Goal: Task Accomplishment & Management: Use online tool/utility

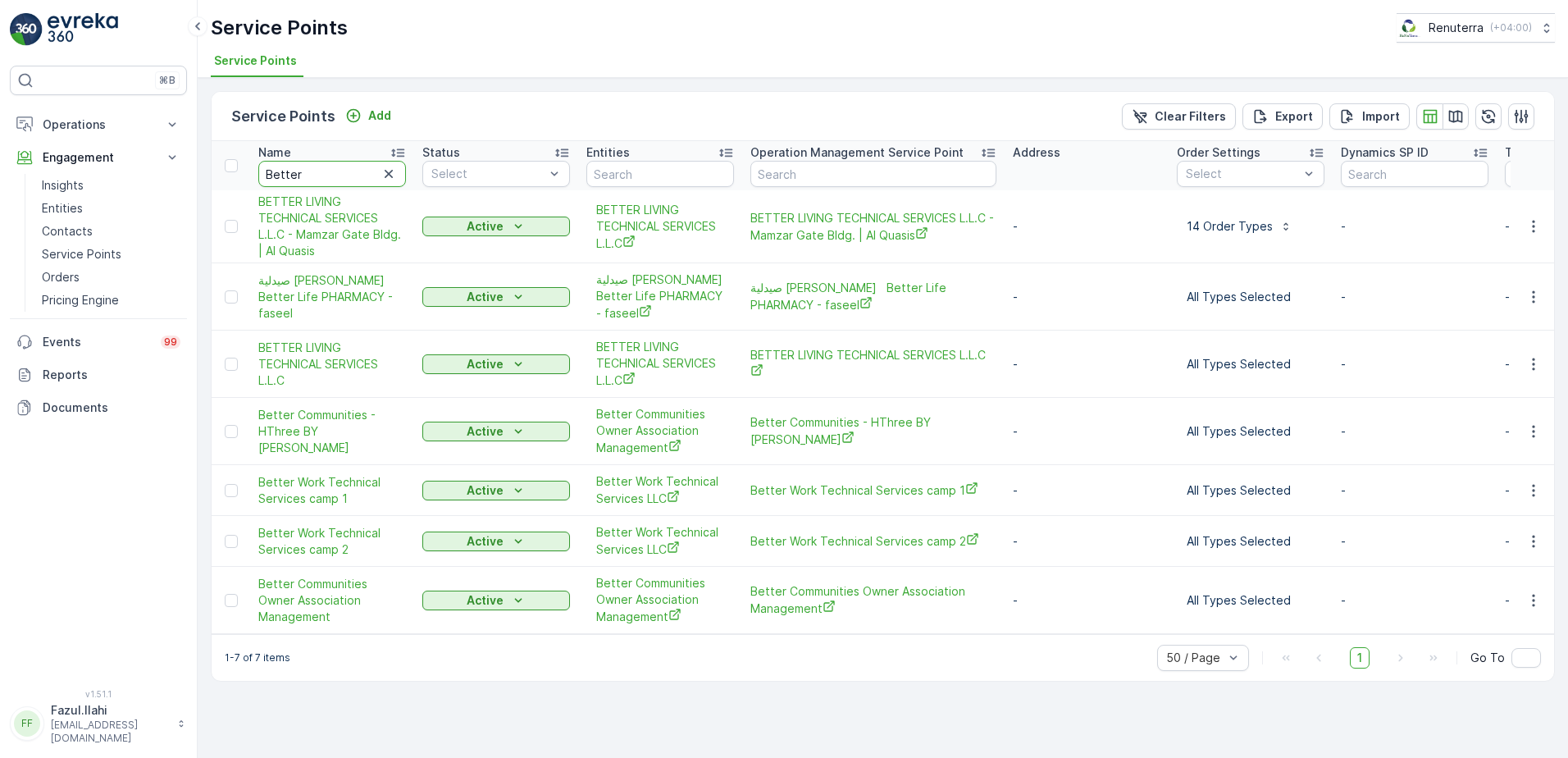
click at [341, 175] on input "Better" at bounding box center [333, 174] width 148 height 26
drag, startPoint x: 0, startPoint y: 0, endPoint x: 341, endPoint y: 175, distance: 383.3
click at [341, 175] on input "Better" at bounding box center [333, 174] width 148 height 26
type input "Dul"
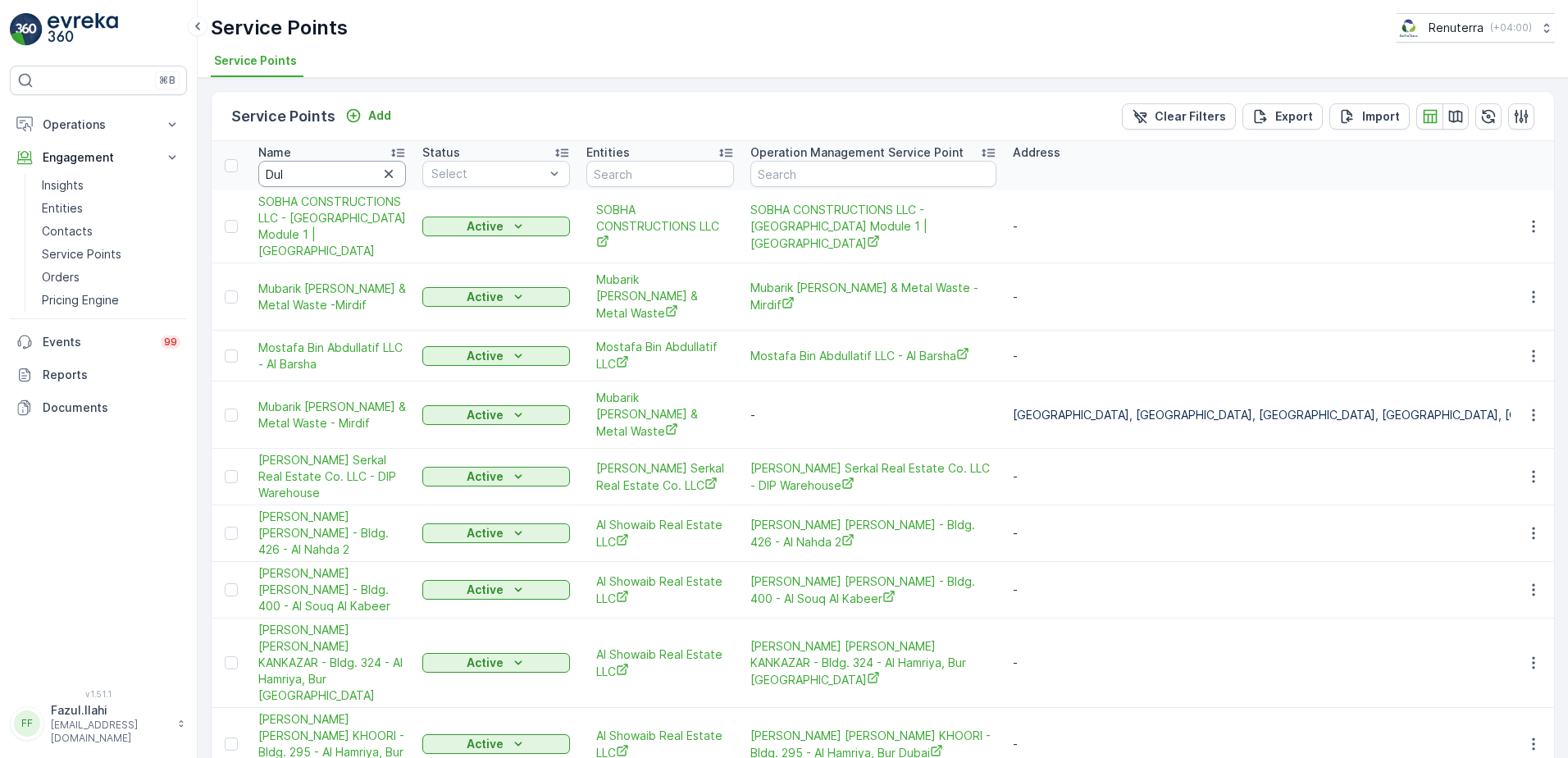
click at [348, 174] on input "Dul" at bounding box center [333, 174] width 148 height 26
type input "Dulsco"
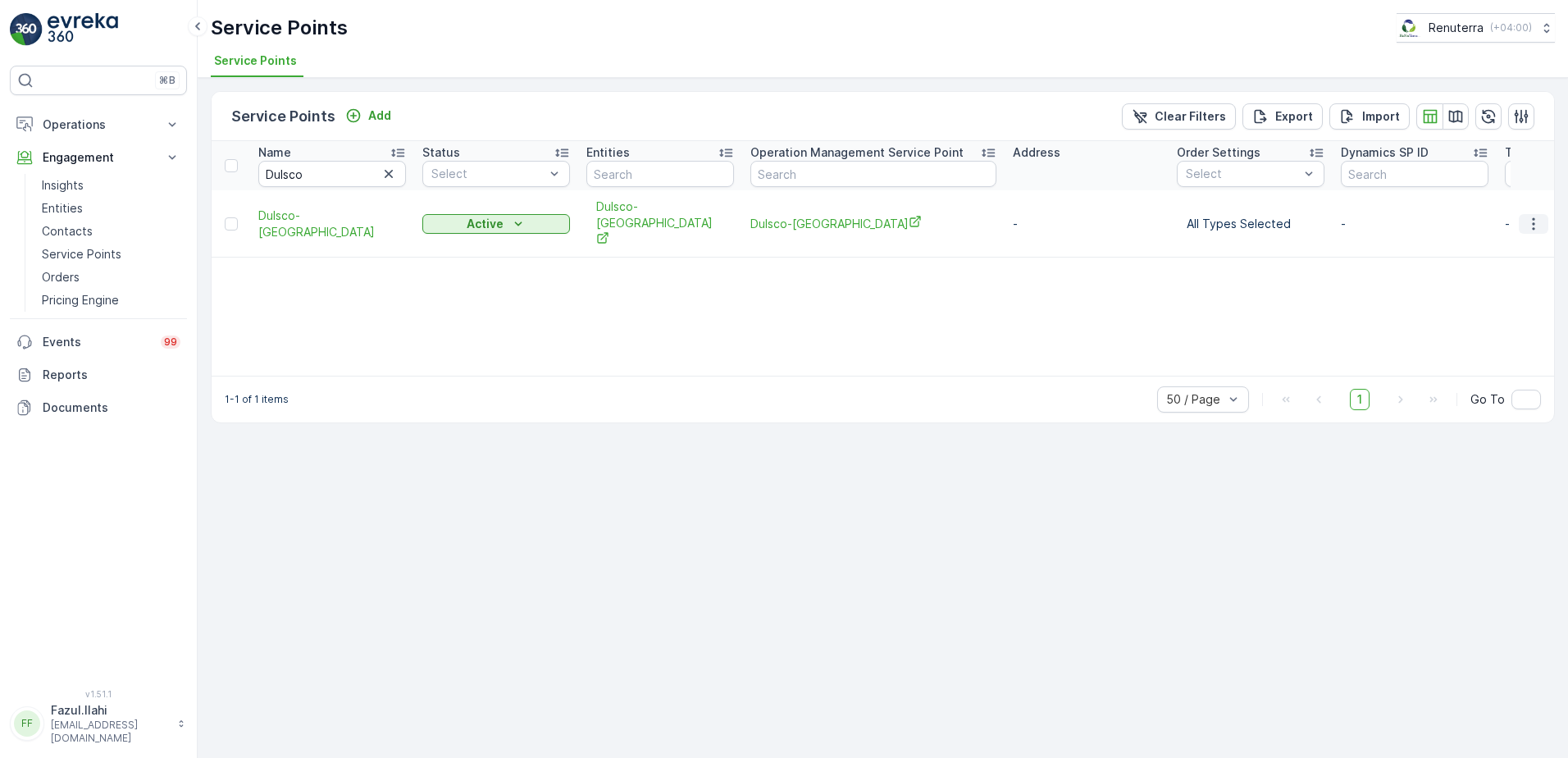
click at [1533, 217] on icon "button" at bounding box center [1533, 224] width 3 height 12
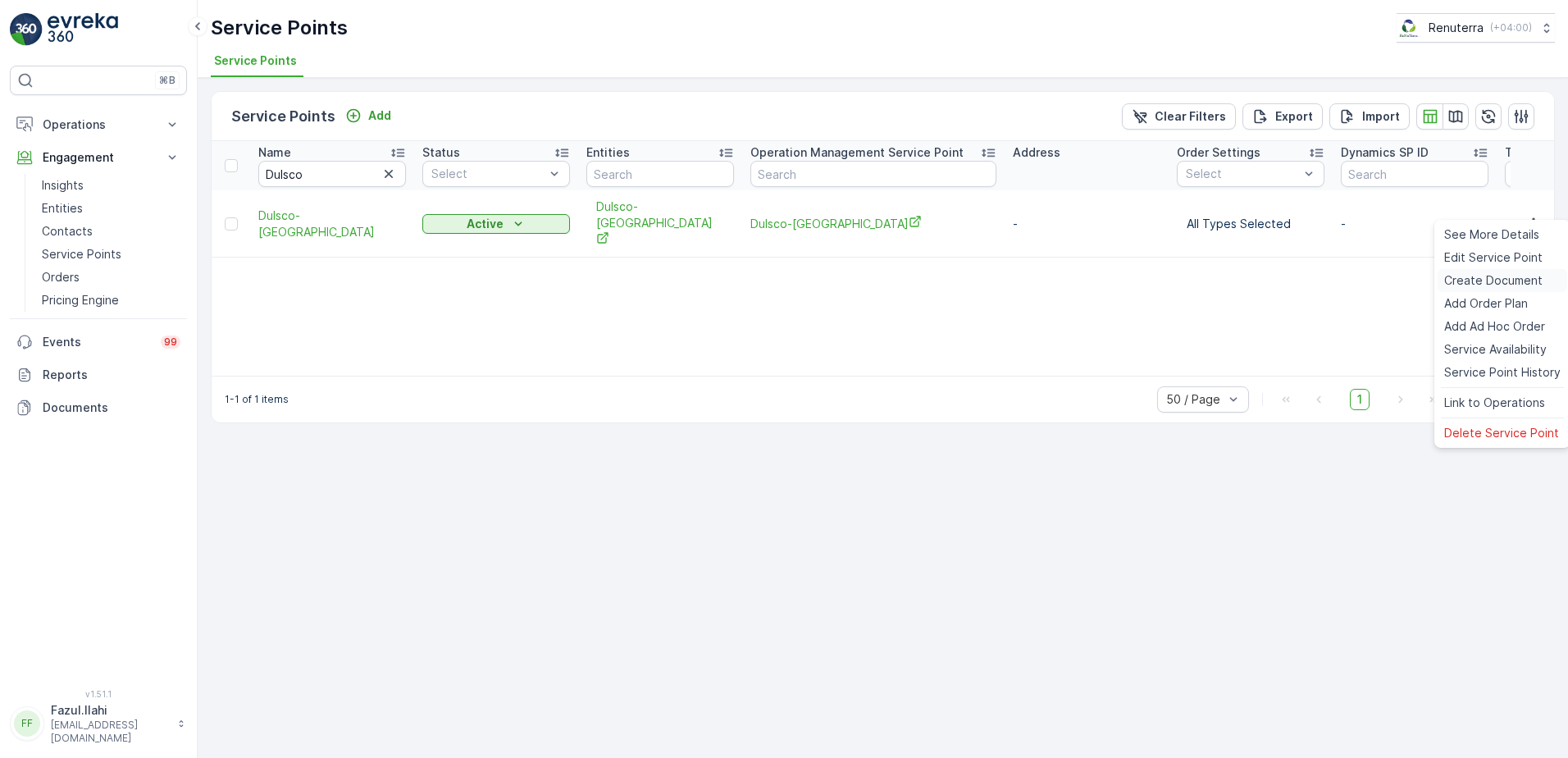
click at [1468, 271] on div "Create Document" at bounding box center [1502, 281] width 129 height 23
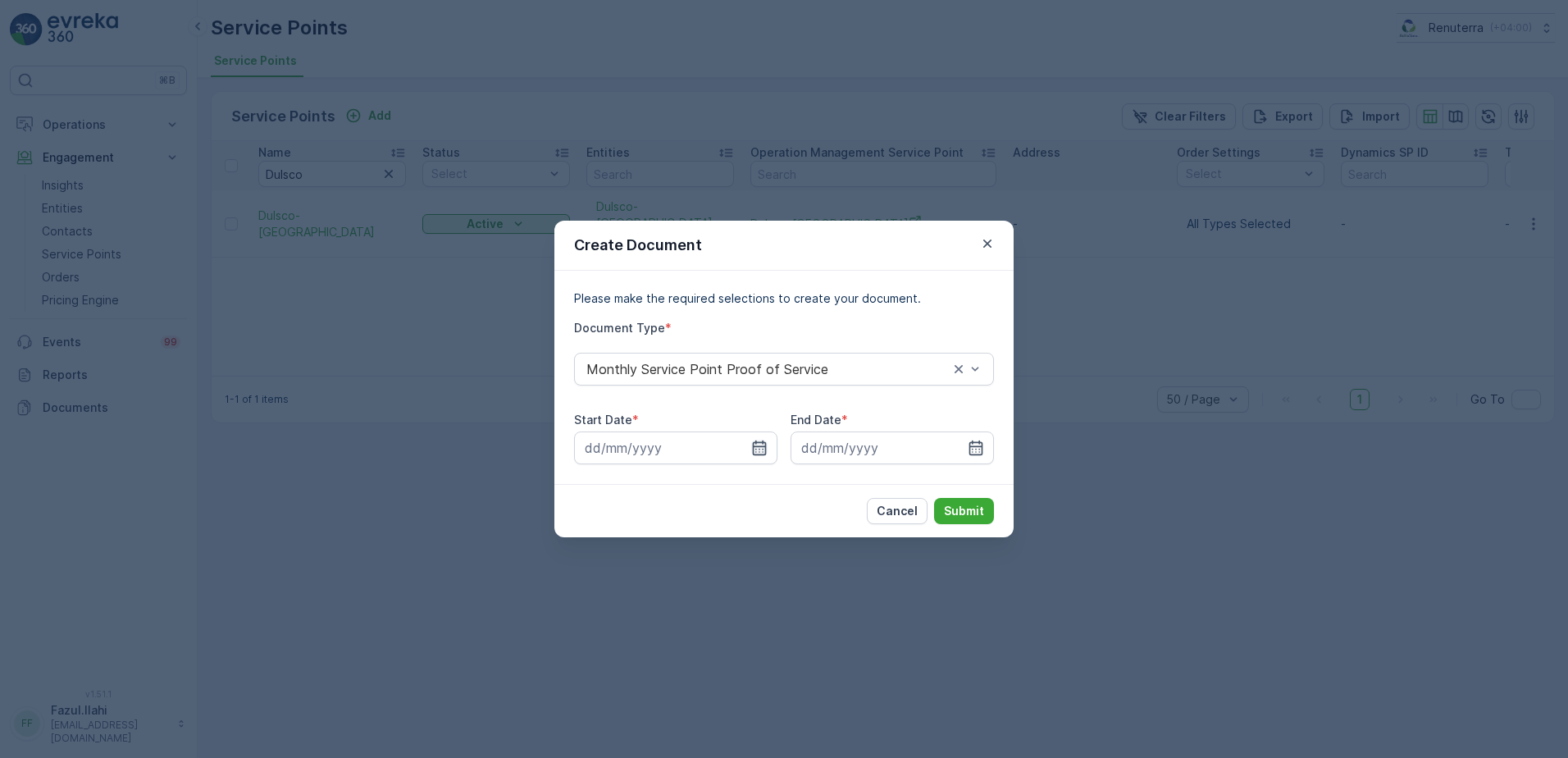
click at [758, 450] on icon "button" at bounding box center [759, 448] width 17 height 17
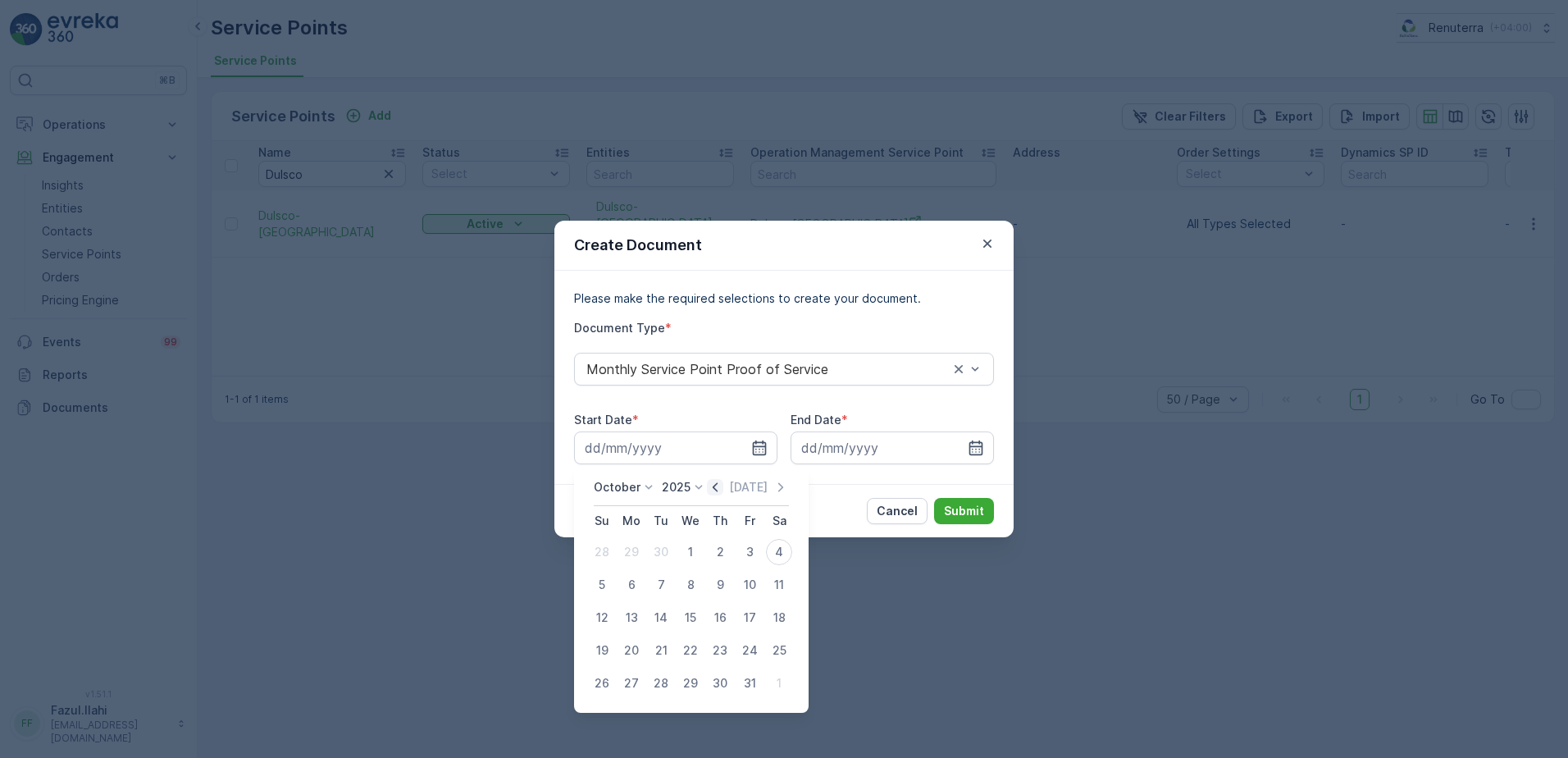
click at [716, 488] on icon "button" at bounding box center [714, 487] width 17 height 17
click at [626, 551] on div "1" at bounding box center [632, 552] width 26 height 26
type input "01.09.2025"
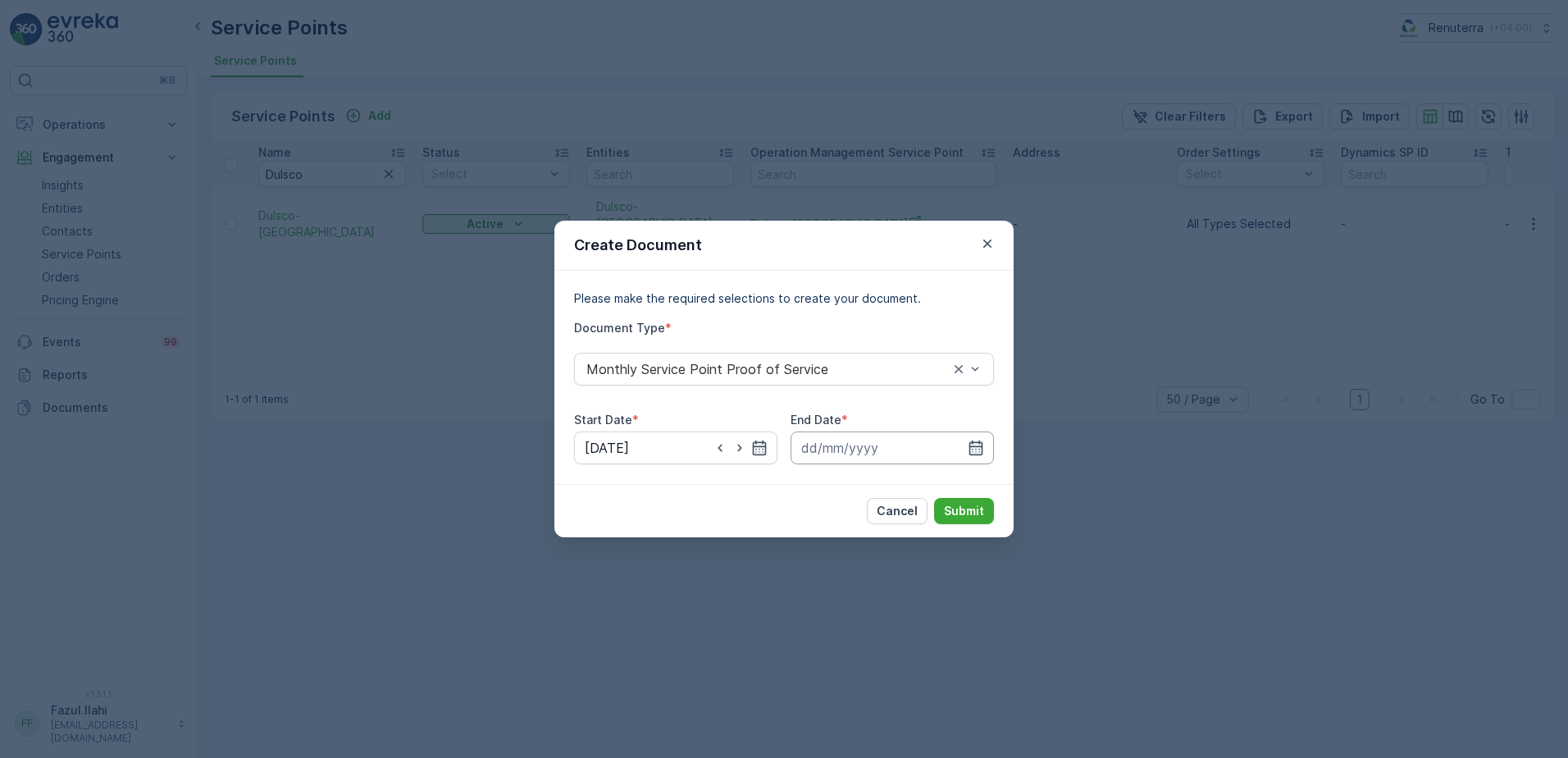
click at [967, 447] on input at bounding box center [892, 447] width 203 height 33
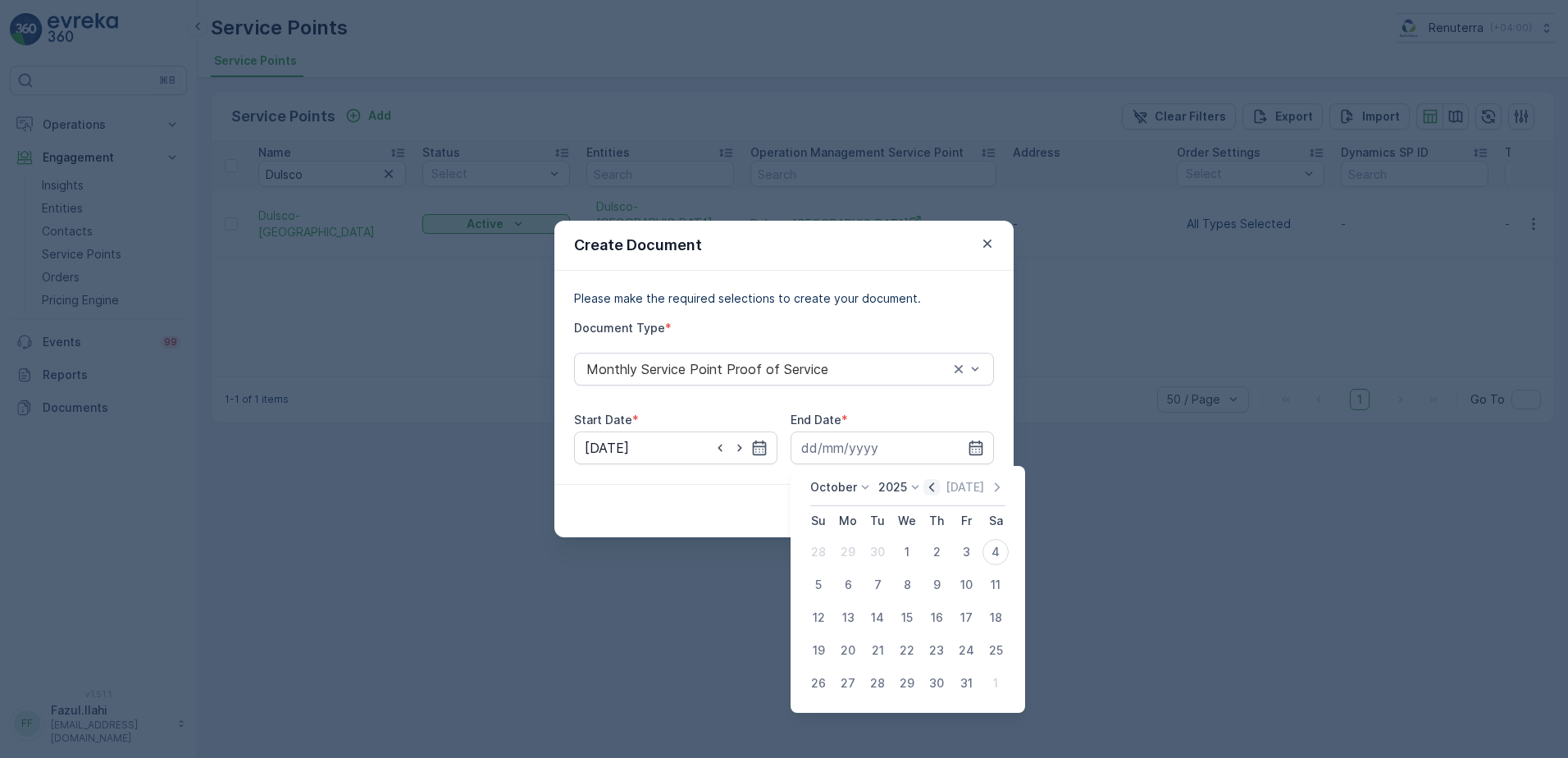
click at [931, 487] on icon "button" at bounding box center [932, 487] width 17 height 17
click at [879, 678] on div "30" at bounding box center [877, 684] width 26 height 26
type input "30.09.2025"
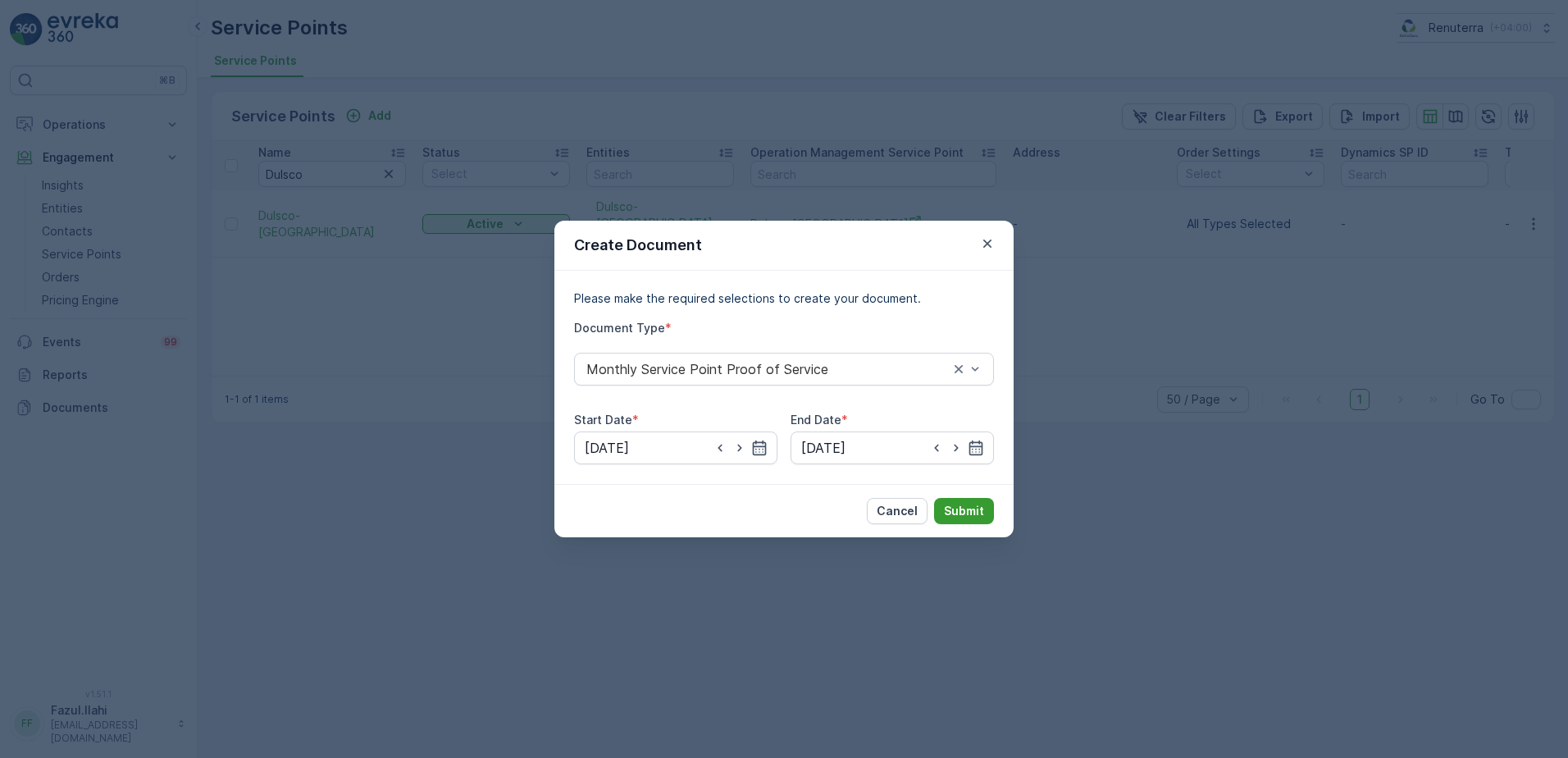
click at [969, 512] on p "Submit" at bounding box center [964, 511] width 40 height 17
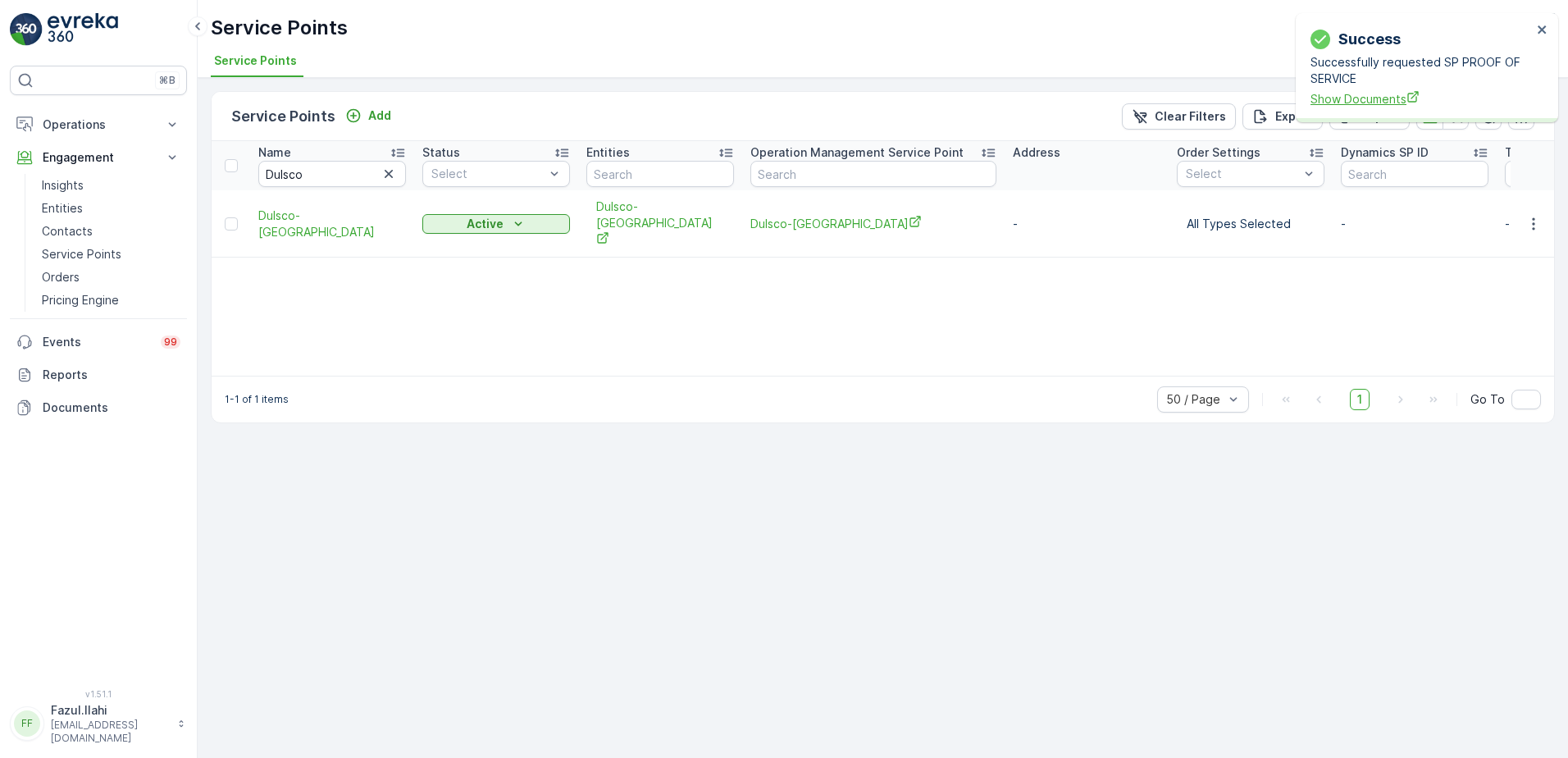
click at [1396, 97] on span "Show Documents" at bounding box center [1421, 99] width 222 height 18
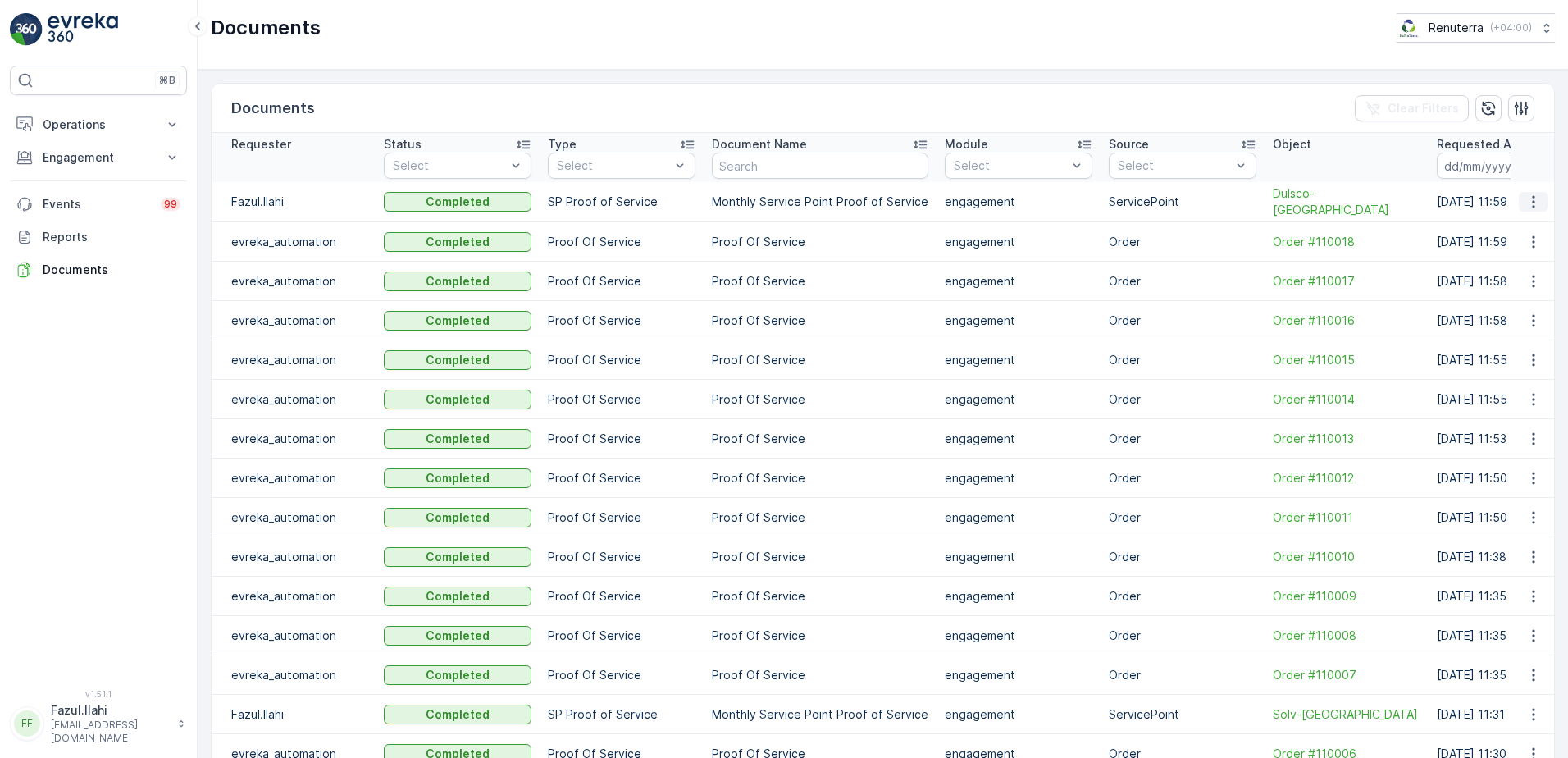
click at [1535, 201] on icon "button" at bounding box center [1534, 202] width 17 height 17
click at [1528, 232] on span "See Details" at bounding box center [1529, 226] width 63 height 17
